Goal: Use online tool/utility: Utilize a website feature to perform a specific function

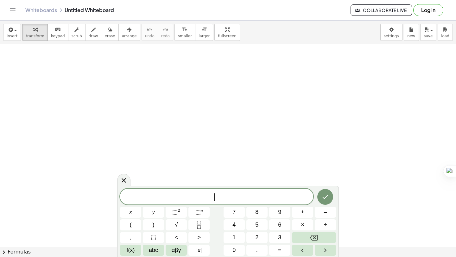
scroll to position [21, 0]
click at [91, 28] on icon "button" at bounding box center [93, 30] width 4 height 8
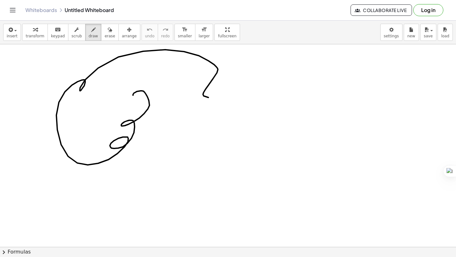
drag, startPoint x: 133, startPoint y: 95, endPoint x: 194, endPoint y: 151, distance: 82.1
click at [194, 151] on div at bounding box center [228, 246] width 456 height 447
drag, startPoint x: 261, startPoint y: 99, endPoint x: 308, endPoint y: 78, distance: 52.4
click at [308, 78] on div at bounding box center [228, 246] width 456 height 447
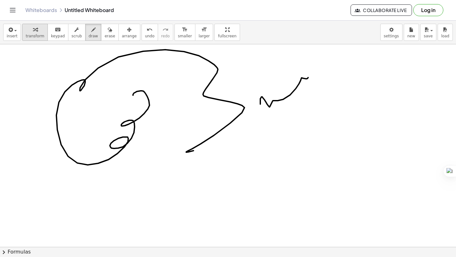
click at [34, 29] on icon "button" at bounding box center [35, 30] width 4 height 8
drag, startPoint x: 33, startPoint y: 81, endPoint x: 156, endPoint y: 136, distance: 134.8
click at [156, 136] on div at bounding box center [228, 246] width 456 height 447
click at [75, 36] on span "scrub" at bounding box center [77, 36] width 10 height 4
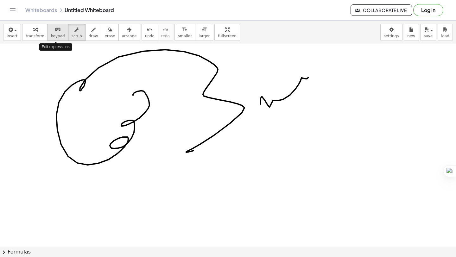
click at [54, 33] on button "keyboard keypad" at bounding box center [58, 32] width 21 height 17
click at [17, 27] on button "insert" at bounding box center [12, 32] width 18 height 17
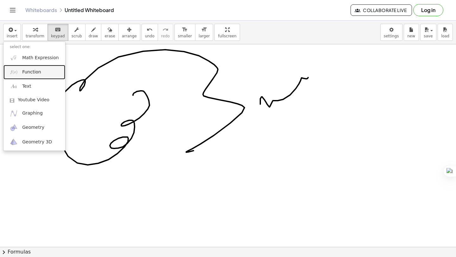
click at [42, 69] on link "Function" at bounding box center [34, 72] width 62 height 14
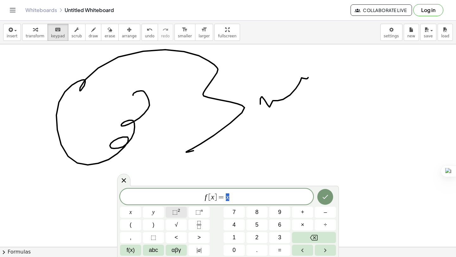
click at [178, 213] on sup "2" at bounding box center [179, 210] width 3 height 5
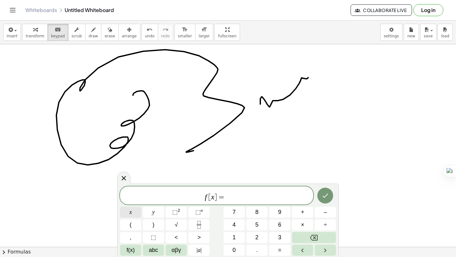
click at [132, 211] on span "x" at bounding box center [131, 212] width 3 height 9
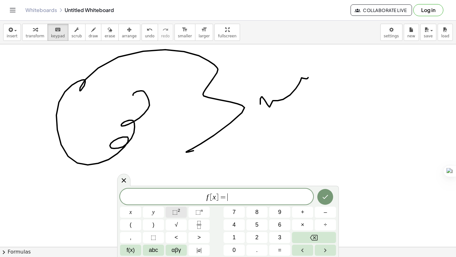
click at [177, 211] on span "⬚" at bounding box center [174, 212] width 5 height 6
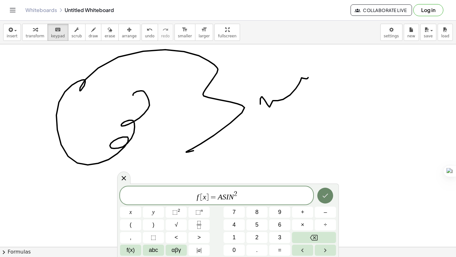
click at [322, 196] on icon "Done" at bounding box center [326, 196] width 8 height 8
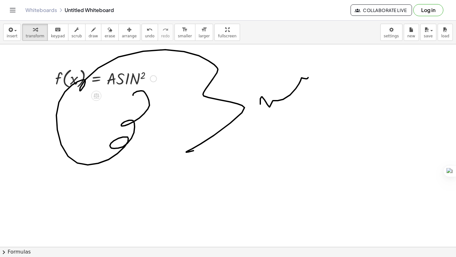
click at [120, 78] on div at bounding box center [106, 78] width 108 height 24
drag, startPoint x: 65, startPoint y: 75, endPoint x: 217, endPoint y: 189, distance: 189.9
click at [218, 185] on div "f ( , x ) f ( , x ) = · A · S · I · N 2" at bounding box center [228, 246] width 456 height 447
click at [131, 78] on div at bounding box center [106, 78] width 108 height 24
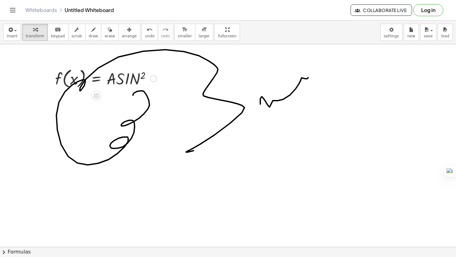
click at [131, 78] on div at bounding box center [106, 78] width 108 height 24
drag, startPoint x: 131, startPoint y: 78, endPoint x: 232, endPoint y: 206, distance: 163.6
click at [232, 206] on div "· N 2 · A · S · I f ( , x ) = · A · S · I · N 2" at bounding box center [228, 246] width 456 height 447
click at [237, 139] on div at bounding box center [228, 246] width 456 height 447
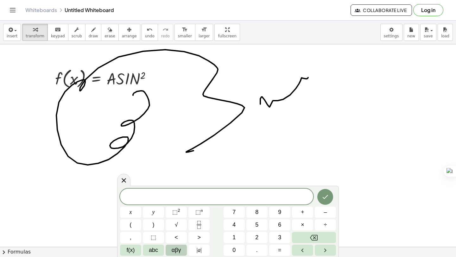
click at [181, 247] on button "αβγ" at bounding box center [176, 250] width 21 height 11
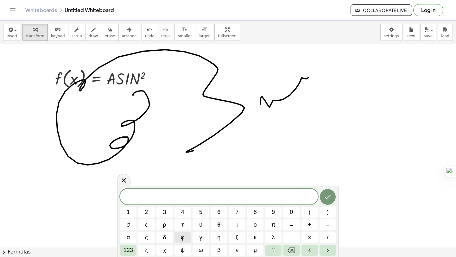
click at [185, 238] on button "φ" at bounding box center [183, 237] width 16 height 11
click at [332, 200] on button "Done" at bounding box center [328, 197] width 16 height 16
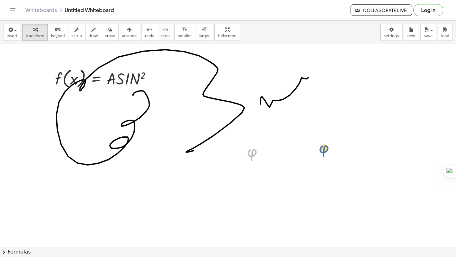
drag, startPoint x: 252, startPoint y: 154, endPoint x: 326, endPoint y: 151, distance: 74.6
click at [253, 165] on icon at bounding box center [252, 167] width 7 height 7
